Goal: Navigation & Orientation: Find specific page/section

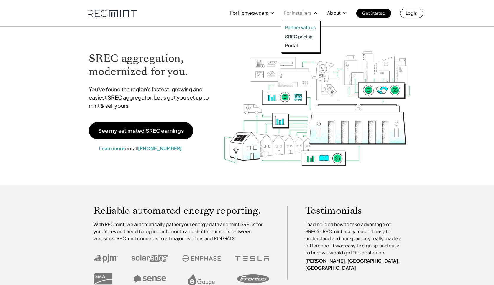
click at [306, 27] on p "Partner with us" at bounding box center [300, 27] width 31 height 6
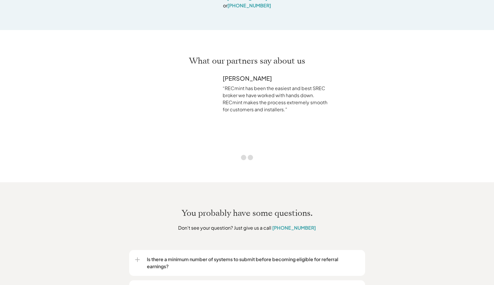
scroll to position [793, 0]
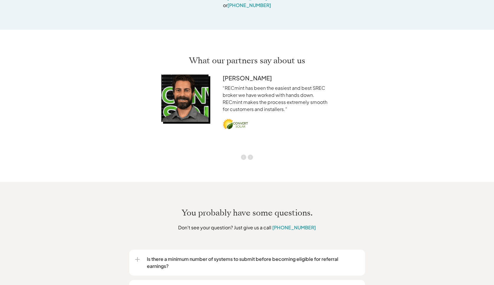
click at [250, 155] on img "Next" at bounding box center [250, 157] width 5 height 5
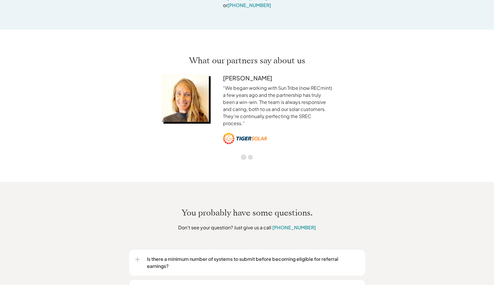
click at [250, 155] on img "Next" at bounding box center [250, 157] width 5 height 5
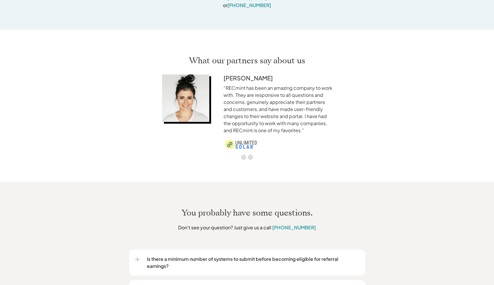
click at [250, 155] on img "Next" at bounding box center [250, 157] width 5 height 5
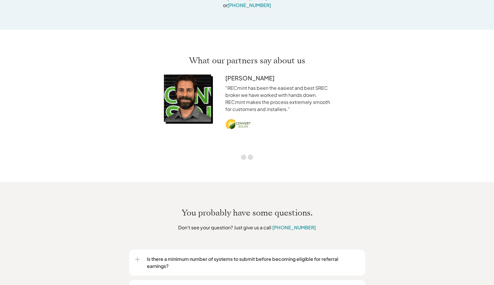
click at [250, 155] on img "Next" at bounding box center [250, 157] width 5 height 5
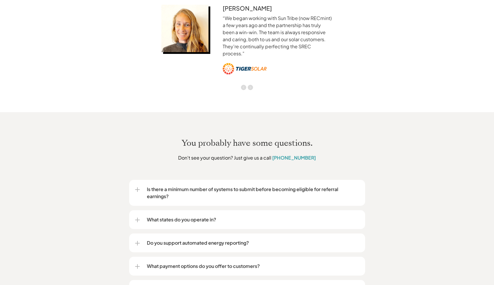
scroll to position [873, 0]
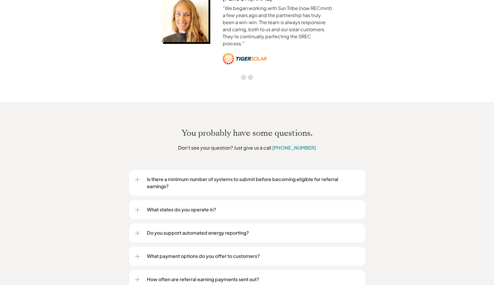
click at [136, 180] on div at bounding box center [137, 180] width 5 height 1
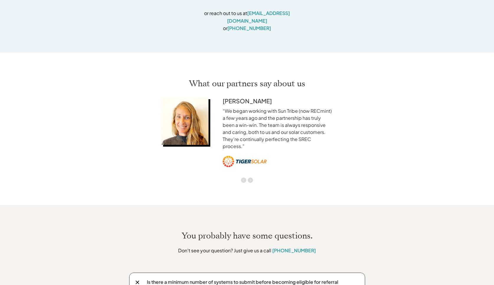
scroll to position [753, 0]
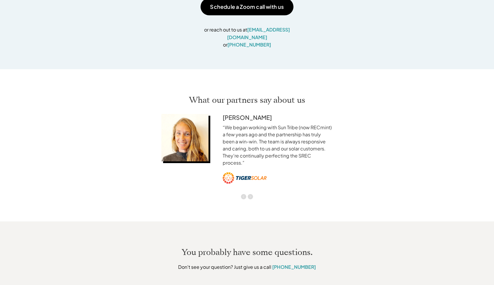
click at [251, 194] on img "Next" at bounding box center [250, 196] width 5 height 5
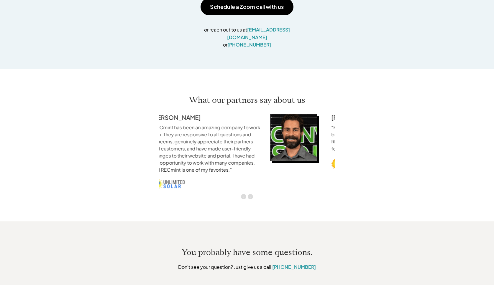
drag, startPoint x: 293, startPoint y: 138, endPoint x: 202, endPoint y: 139, distance: 91.4
click at [202, 139] on p "“RECmint has been an amazing company to work with. They are responsive to all q…" at bounding box center [206, 149] width 110 height 50
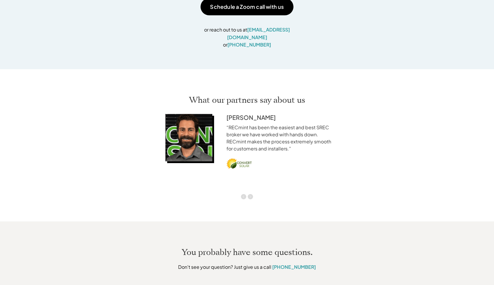
drag, startPoint x: 243, startPoint y: 141, endPoint x: 179, endPoint y: 142, distance: 64.0
click at [226, 142] on p "“RECmint has been the easiest and best SREC broker we have worked with hands do…" at bounding box center [281, 138] width 110 height 28
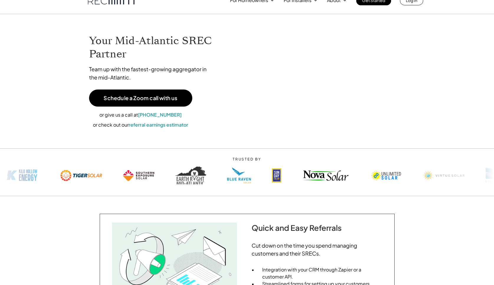
scroll to position [0, 0]
